Goal: Information Seeking & Learning: Learn about a topic

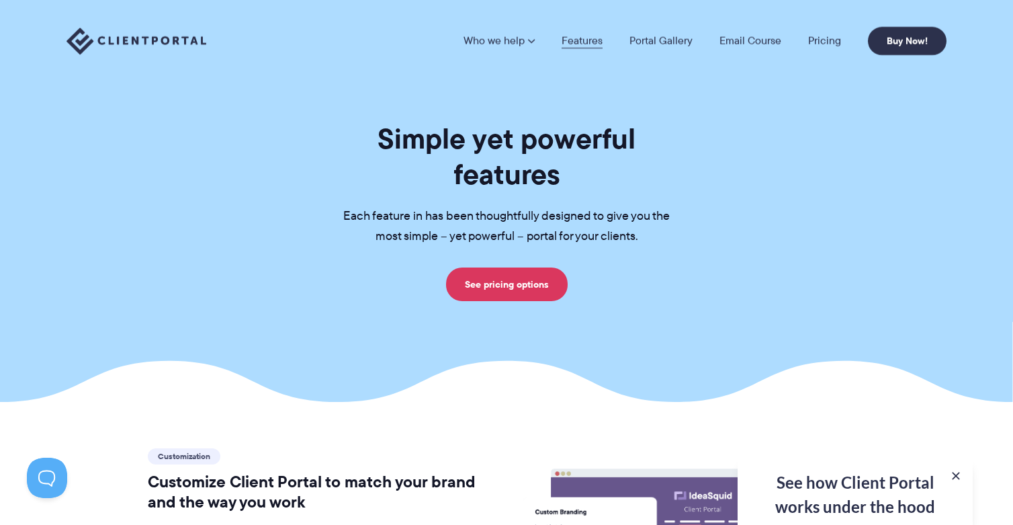
click at [579, 38] on link "Features" at bounding box center [582, 41] width 41 height 11
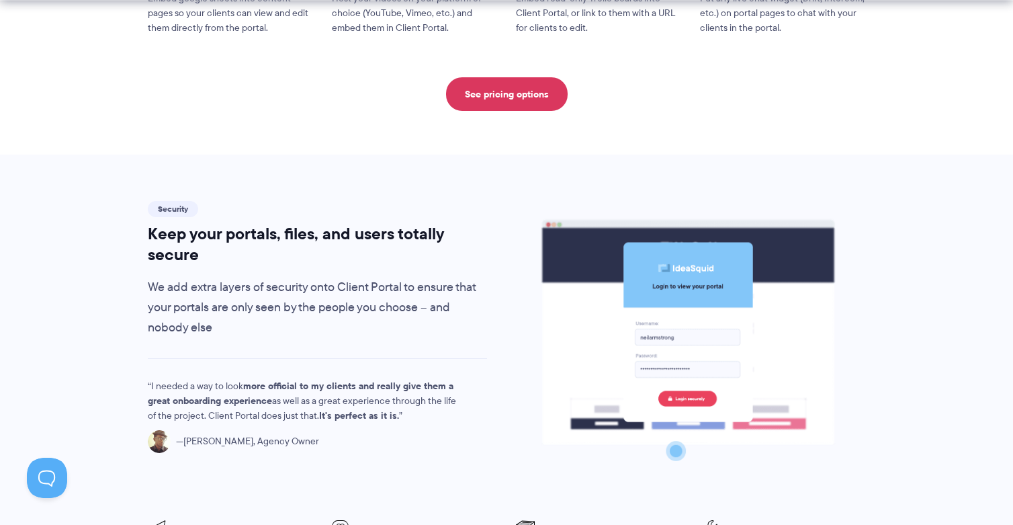
scroll to position [2100, 0]
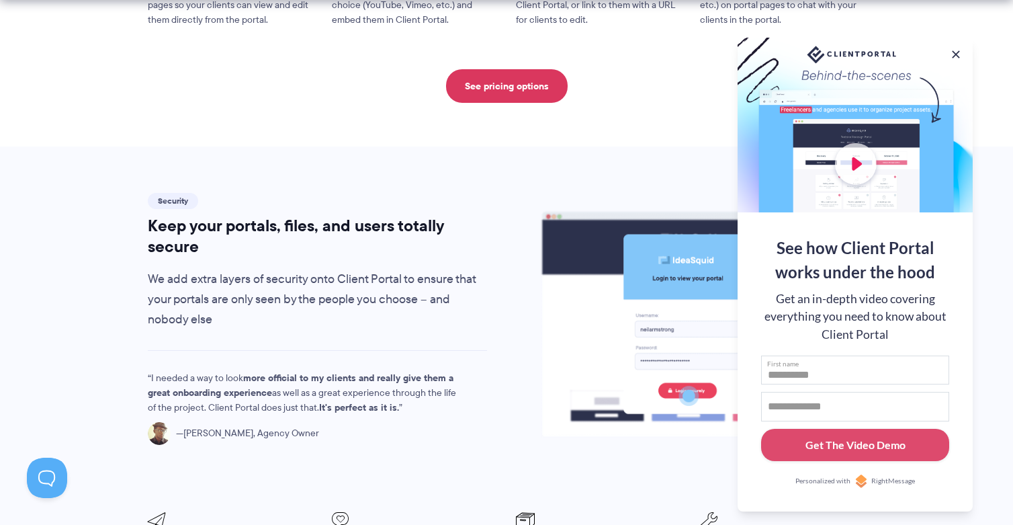
click at [860, 355] on input "First name" at bounding box center [855, 370] width 188 height 30
type input "*****"
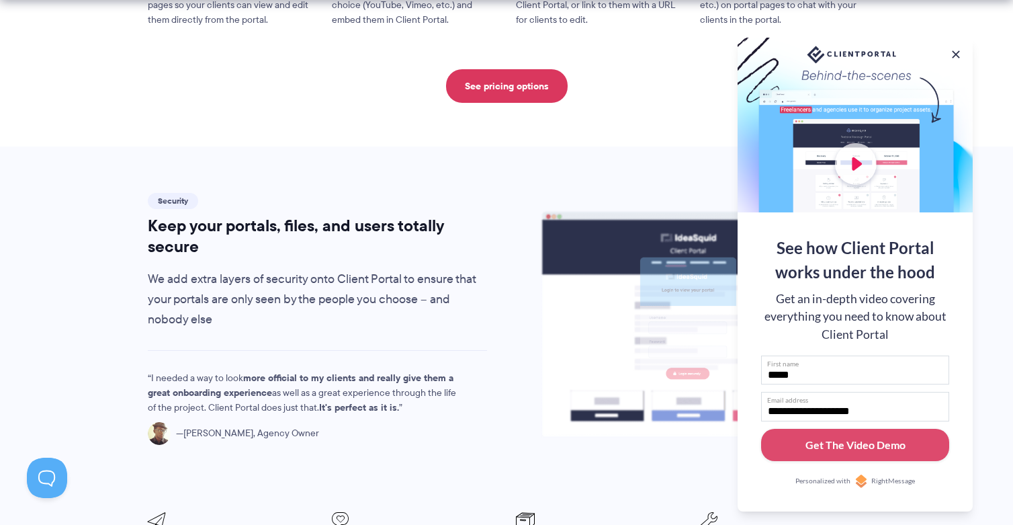
type input "**********"
click at [761, 429] on button "Get The Video Demo" at bounding box center [855, 445] width 188 height 33
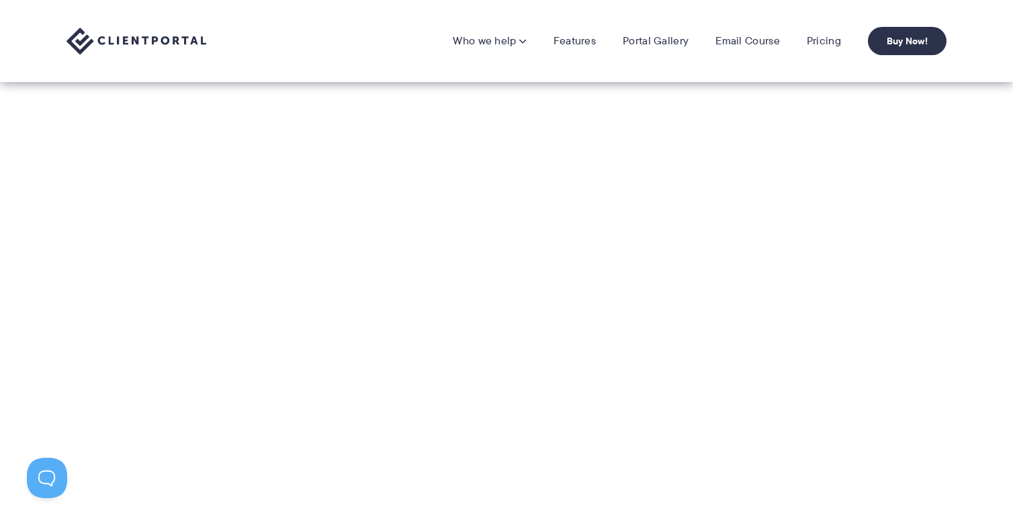
scroll to position [245, 0]
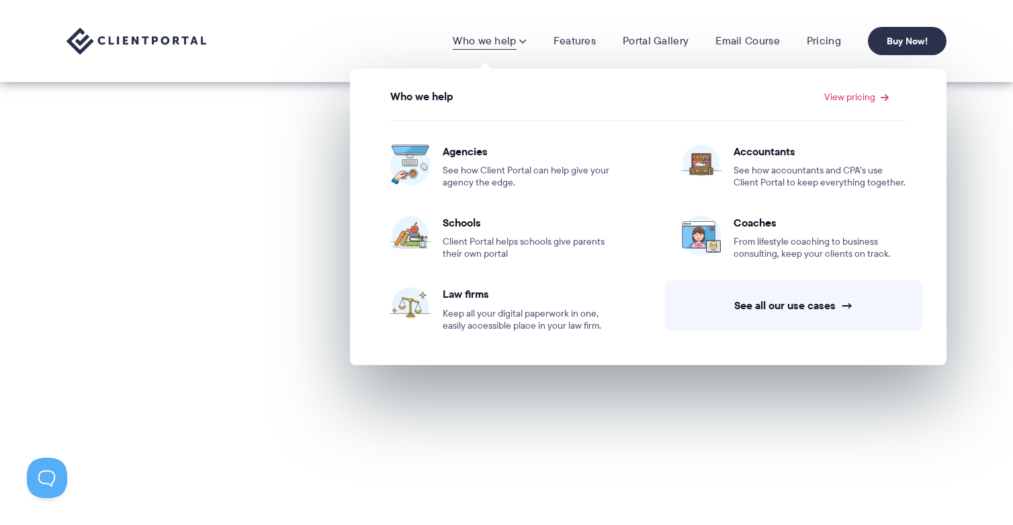
click at [179, 445] on section "Thanks for watching the demo. I look forward to seeing how Client Portal change…" at bounding box center [506, 349] width 1013 height 463
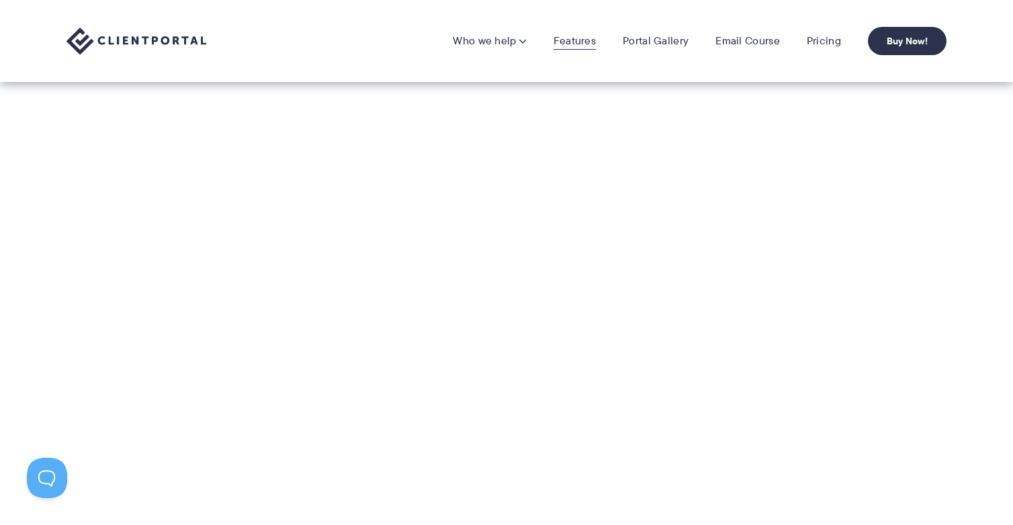
click at [566, 38] on link "Features" at bounding box center [575, 40] width 42 height 13
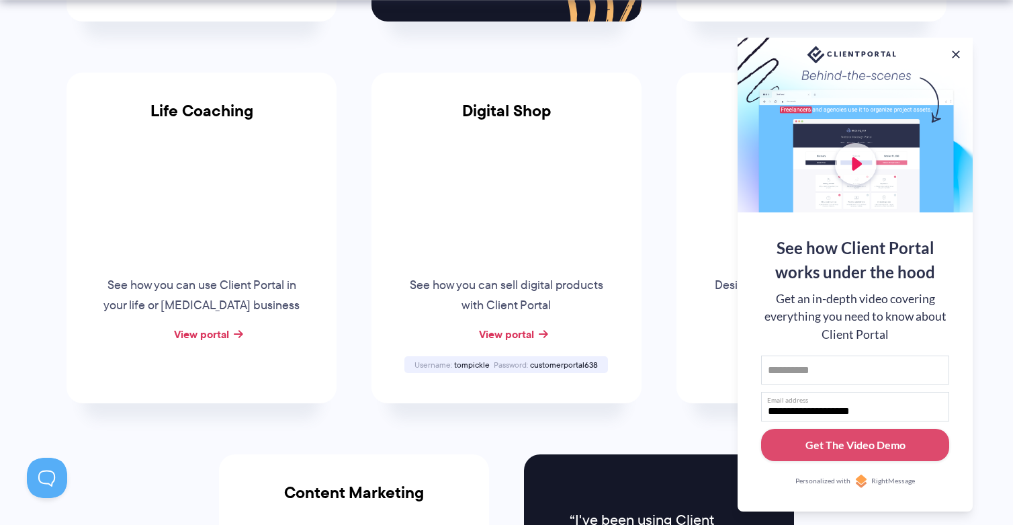
scroll to position [1131, 0]
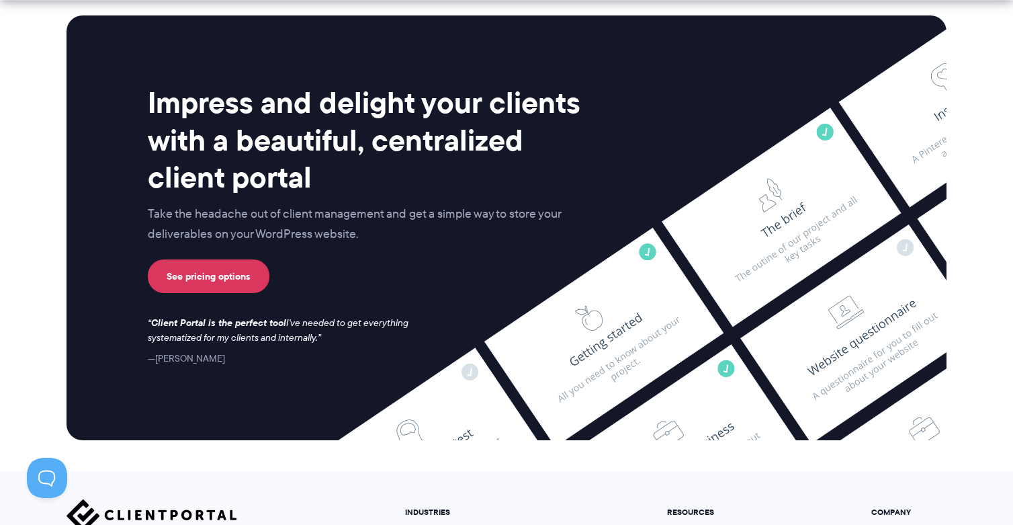
scroll to position [3624, 0]
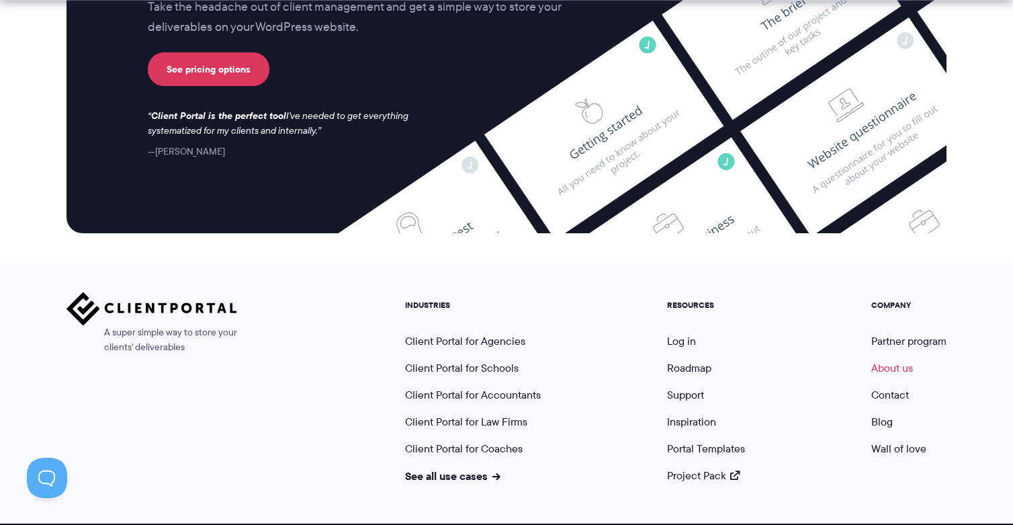
click at [905, 360] on link "About us" at bounding box center [892, 367] width 42 height 15
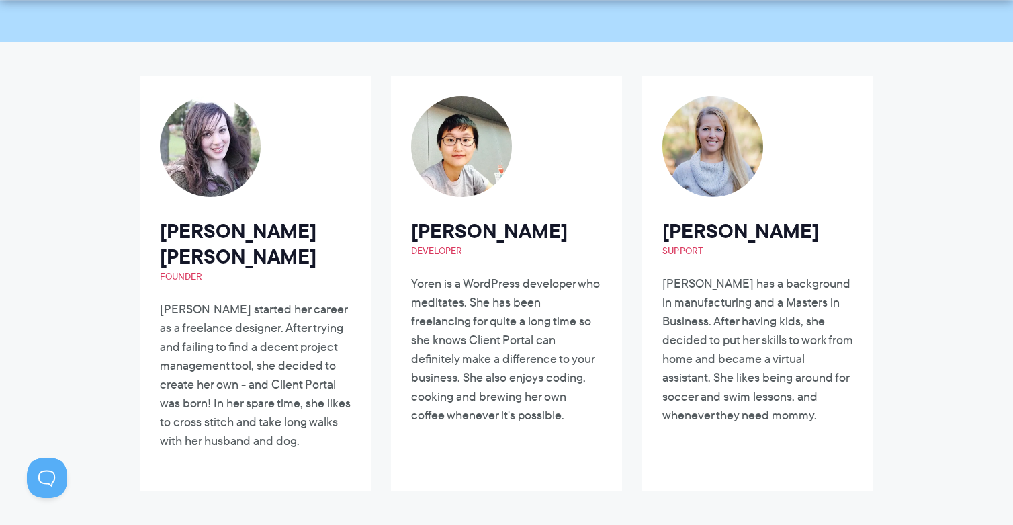
click at [226, 242] on h2 "Laura Elizabeth Founder" at bounding box center [255, 250] width 191 height 64
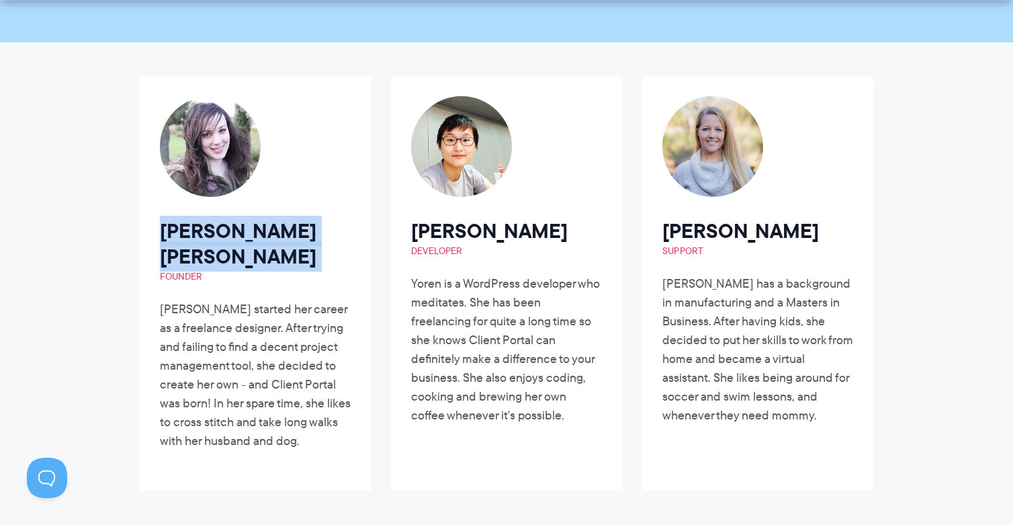
click at [226, 242] on h2 "Laura Elizabeth Founder" at bounding box center [255, 250] width 191 height 64
copy h2 "Laura Elizabeth"
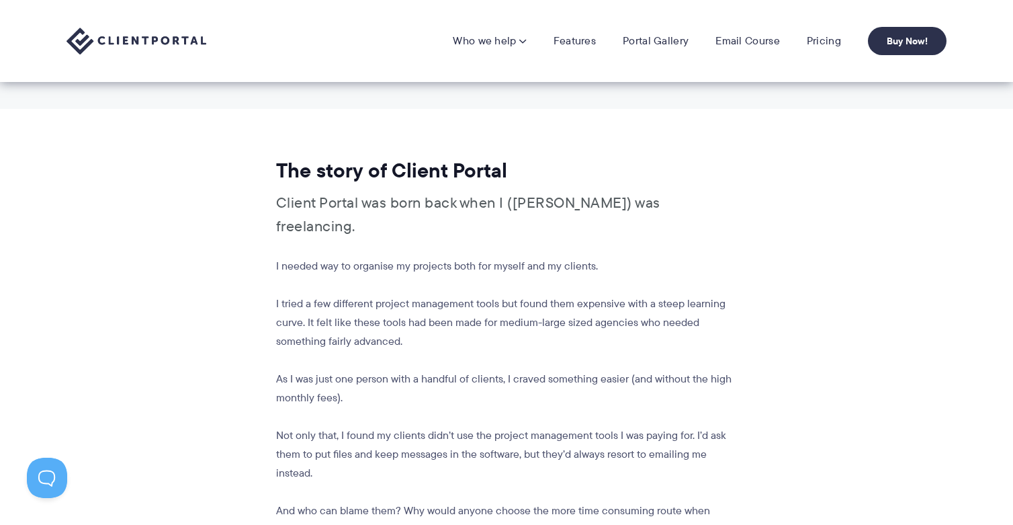
scroll to position [617, 0]
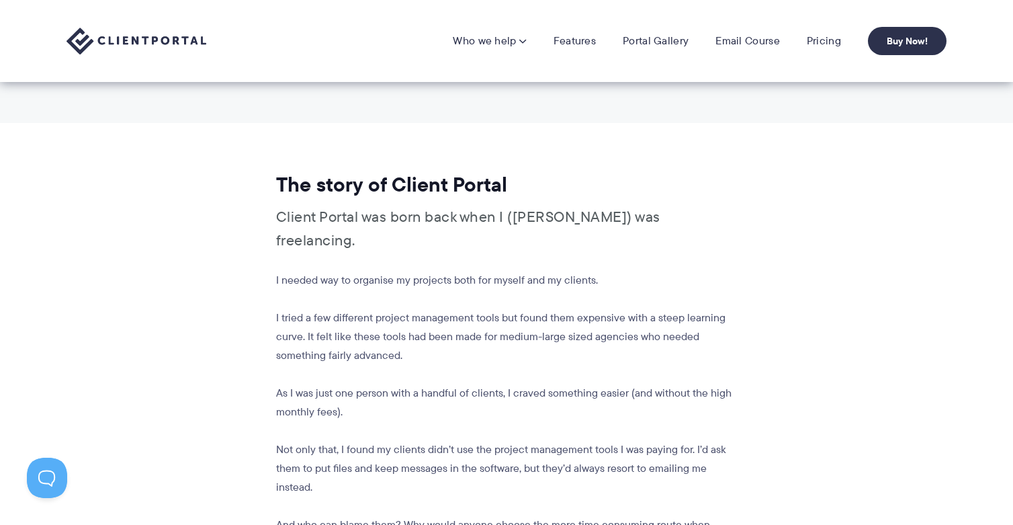
click at [148, 26] on div "Who we help Who we help View pricing Agencies See how Client Portal can help gi…" at bounding box center [506, 41] width 1013 height 82
click at [146, 36] on img at bounding box center [137, 42] width 140 height 28
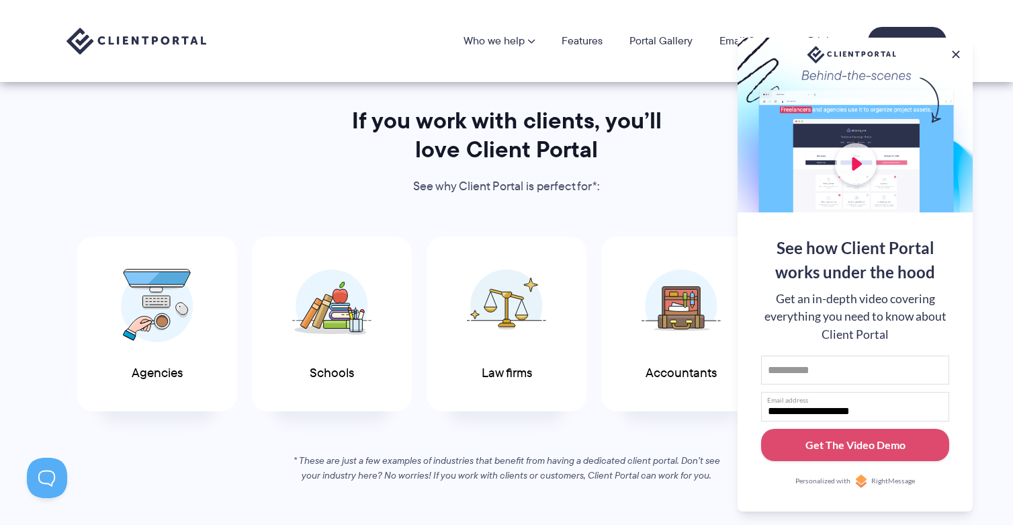
scroll to position [576, 0]
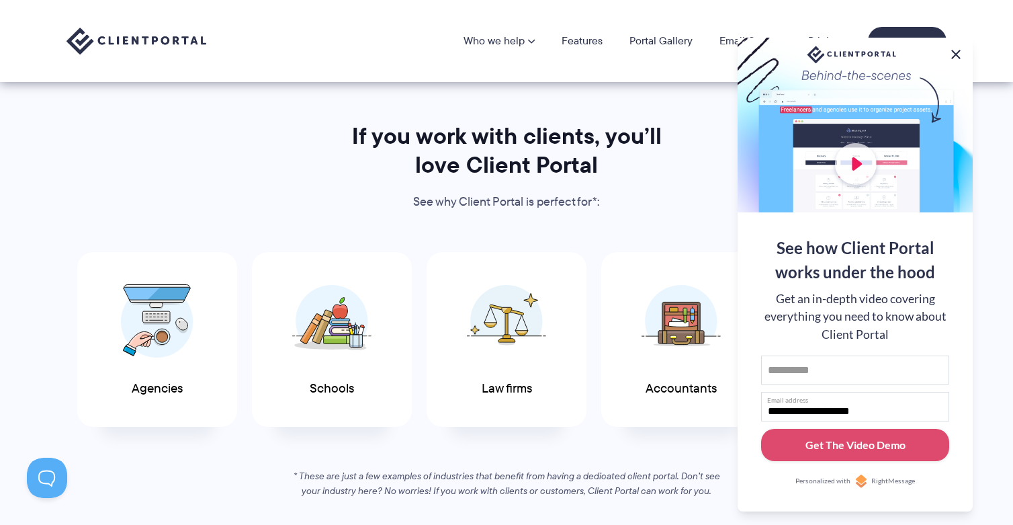
click at [957, 52] on button at bounding box center [956, 54] width 16 height 16
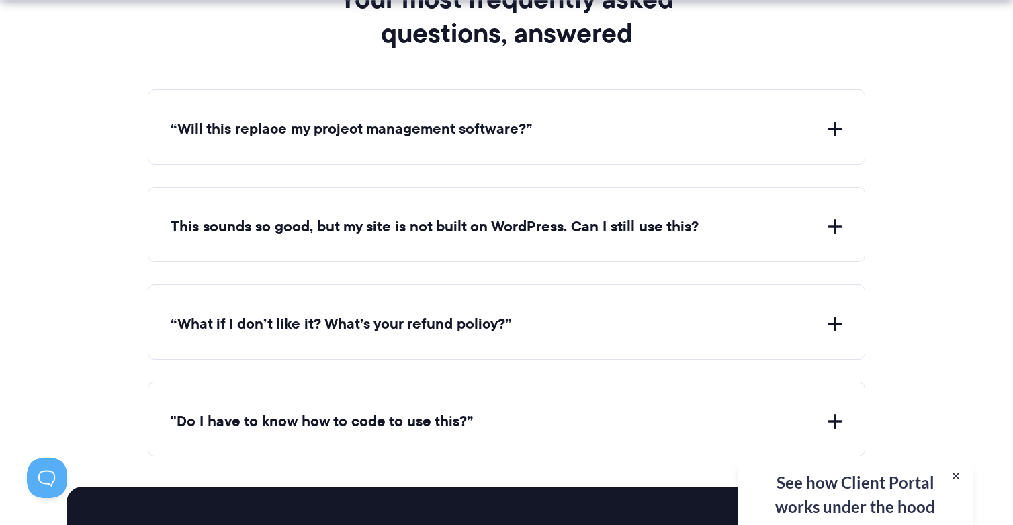
scroll to position [4936, 0]
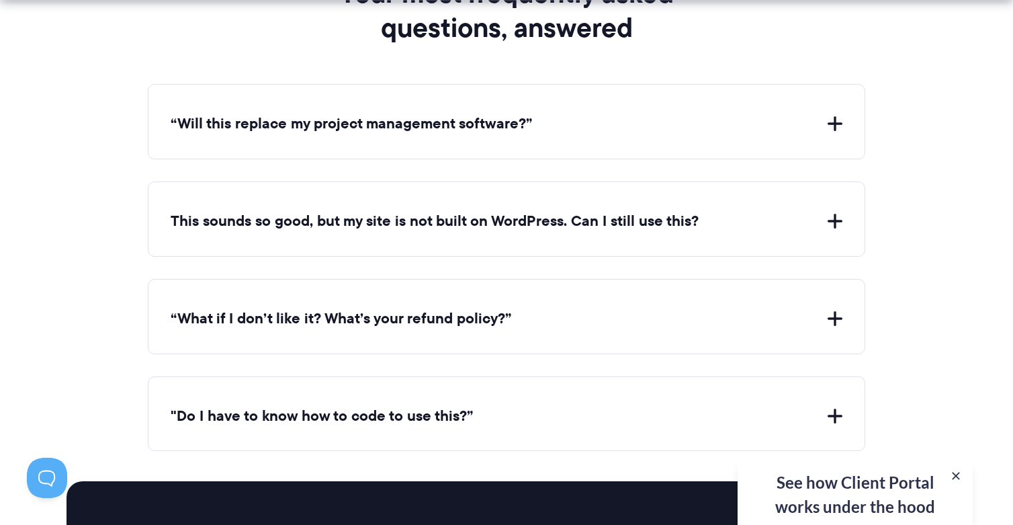
click at [439, 114] on button "“Will this replace my project management software?”" at bounding box center [507, 124] width 672 height 21
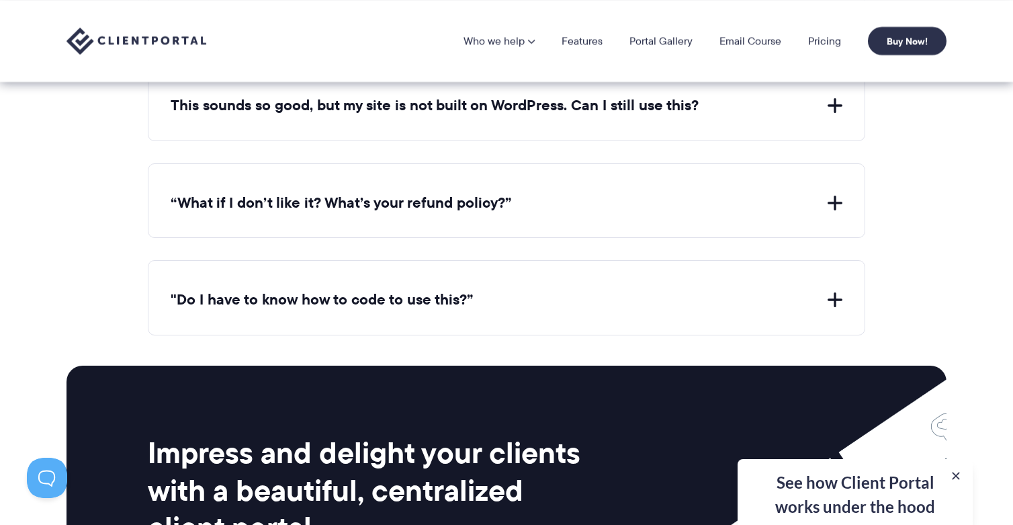
scroll to position [5198, 0]
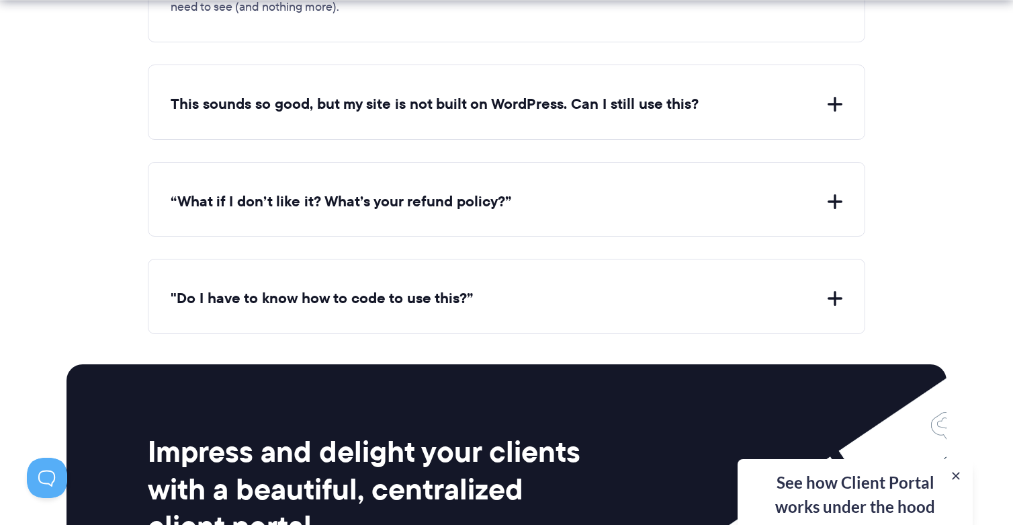
click at [438, 114] on div "This sounds so good, but my site is not built on WordPress. Can I still use thi…" at bounding box center [507, 101] width 718 height 75
click at [443, 104] on button "This sounds so good, but my site is not built on WordPress. Can I still use thi…" at bounding box center [507, 104] width 672 height 21
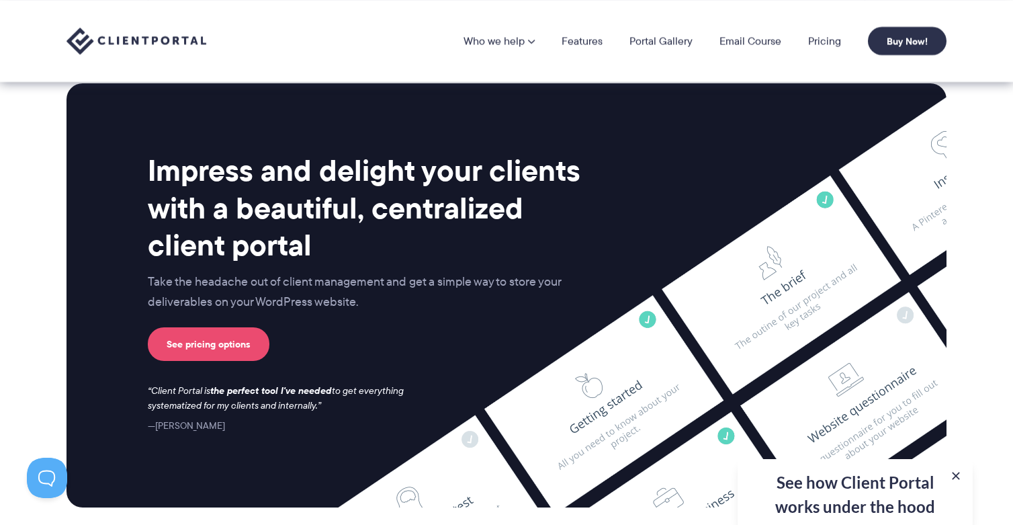
scroll to position [5592, 0]
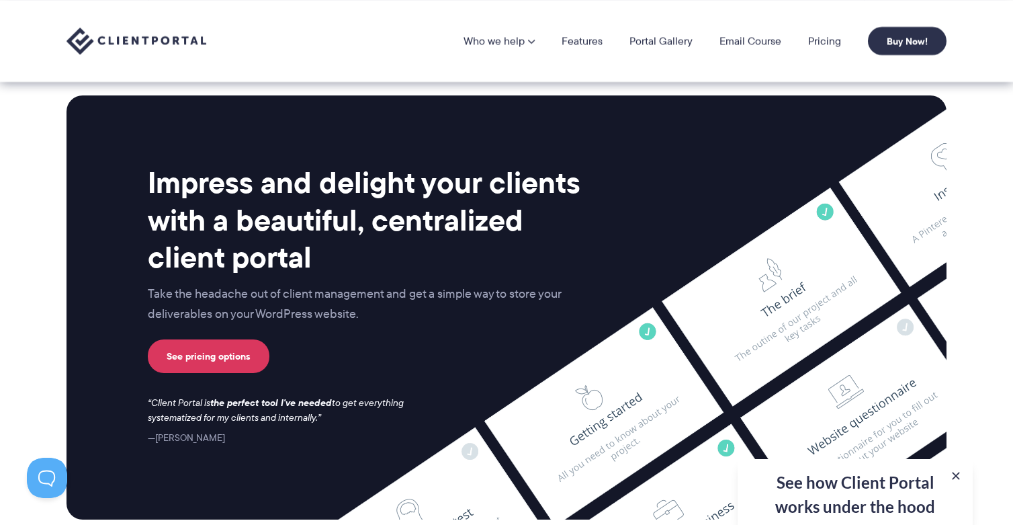
click at [290, 225] on h2 "Impress and delight your clients with a beautiful, centralized client portal" at bounding box center [369, 220] width 442 height 112
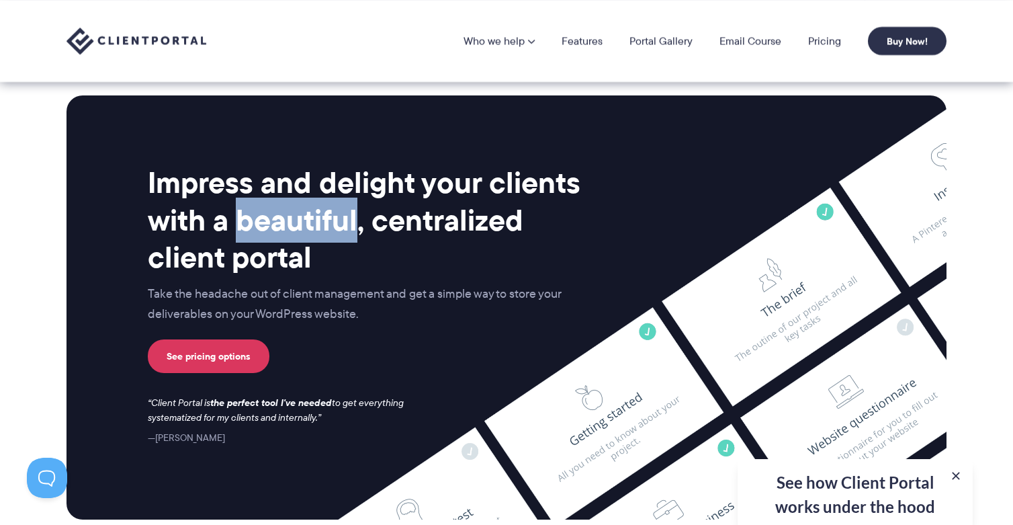
click at [290, 225] on h2 "Impress and delight your clients with a beautiful, centralized client portal" at bounding box center [369, 220] width 442 height 112
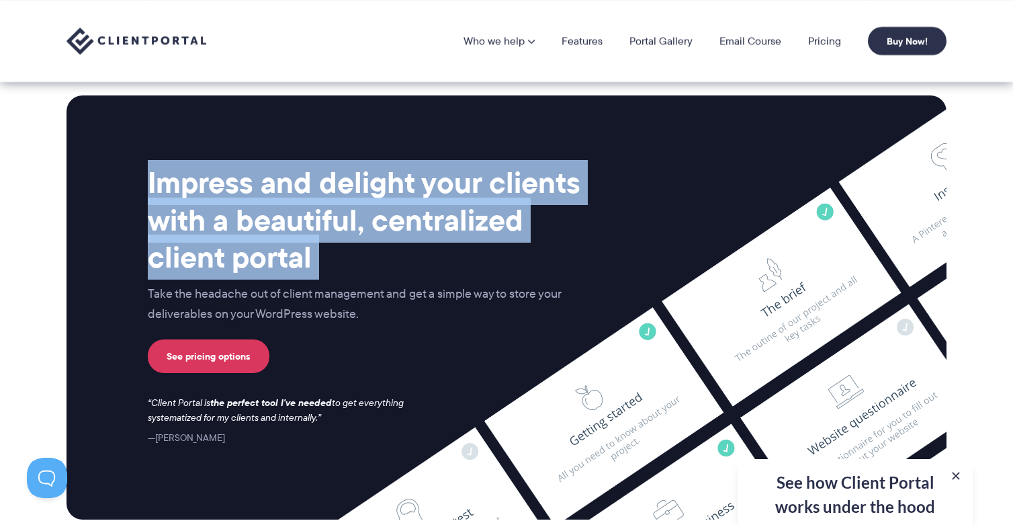
click at [290, 225] on h2 "Impress and delight your clients with a beautiful, centralized client portal" at bounding box center [369, 220] width 442 height 112
copy div "Impress and delight your clients with a beautiful, centralized client portal"
click at [824, 43] on link "Pricing" at bounding box center [824, 41] width 33 height 11
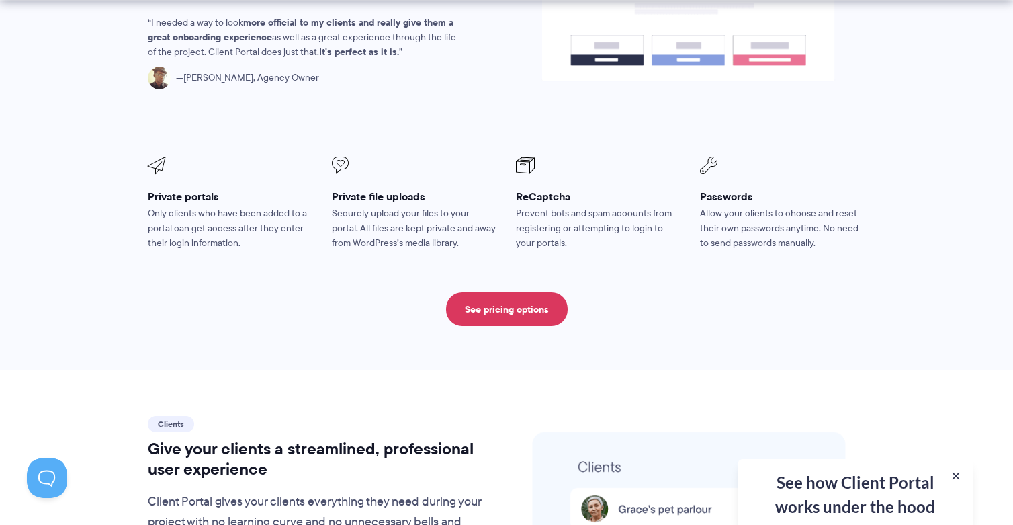
scroll to position [2524, 0]
